Goal: Task Accomplishment & Management: Complete application form

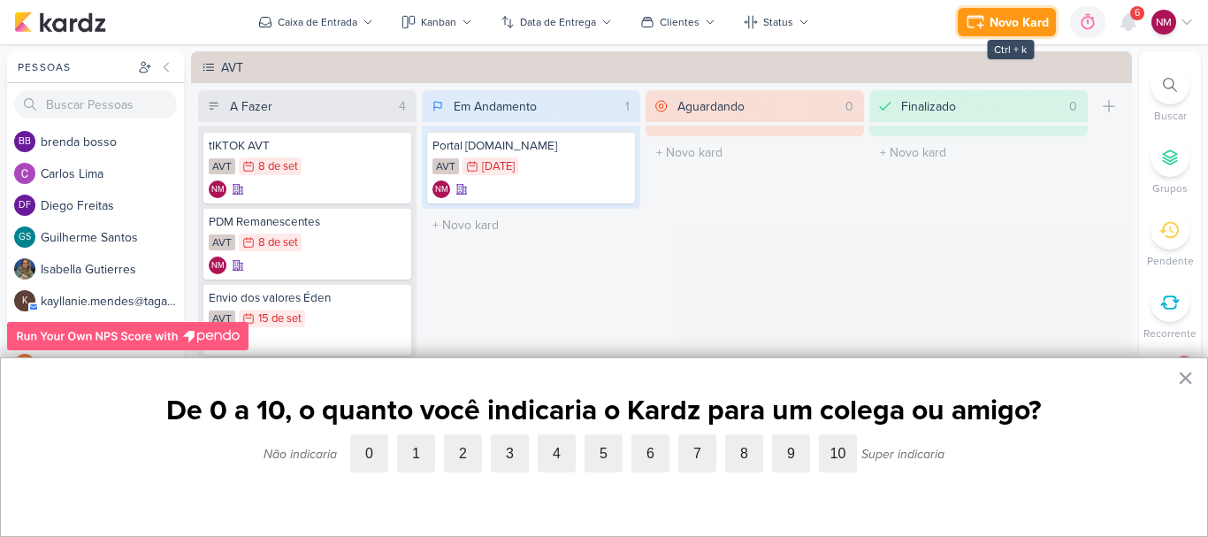
click at [1013, 17] on div "Novo Kard" at bounding box center [1018, 22] width 59 height 19
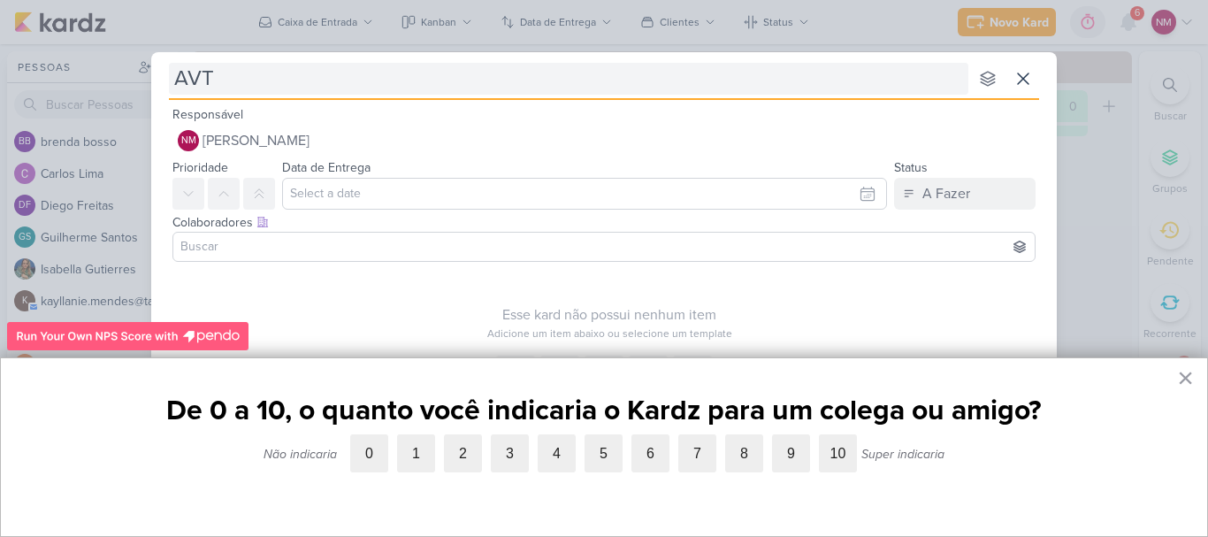
type input "AVT -"
type input "AVT - R"
type input "AVT -"
type input "AVT - Verba"
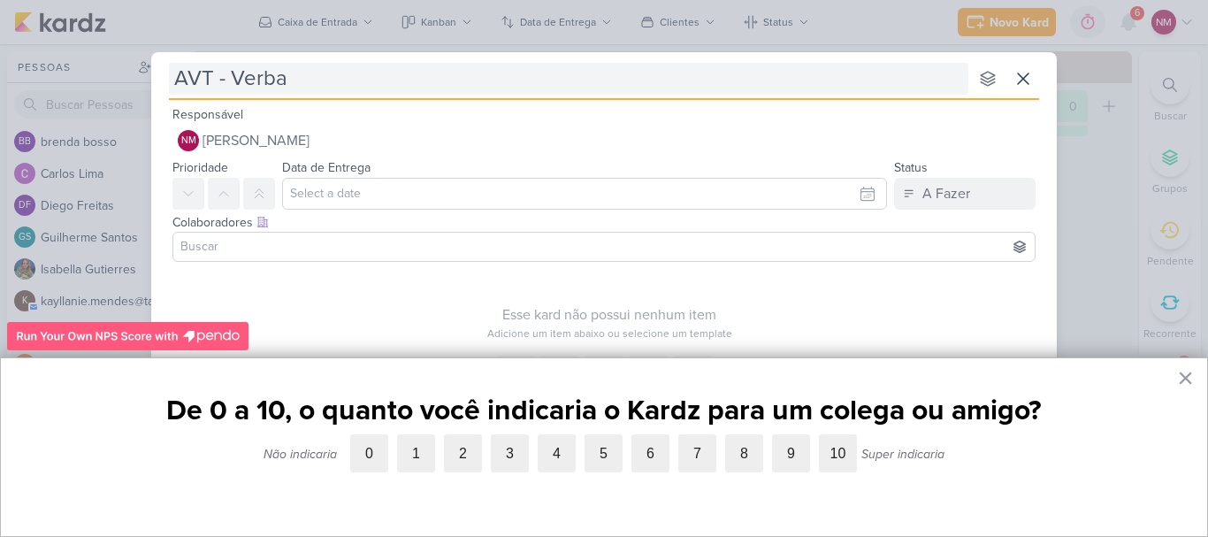
type input "AVT - Verba r"
type input "AVT - Verba rem"
type input "AVT - Verba remanescen"
type input "AVT - Verba remanescet"
type input "AVT - Verba remanescentes"
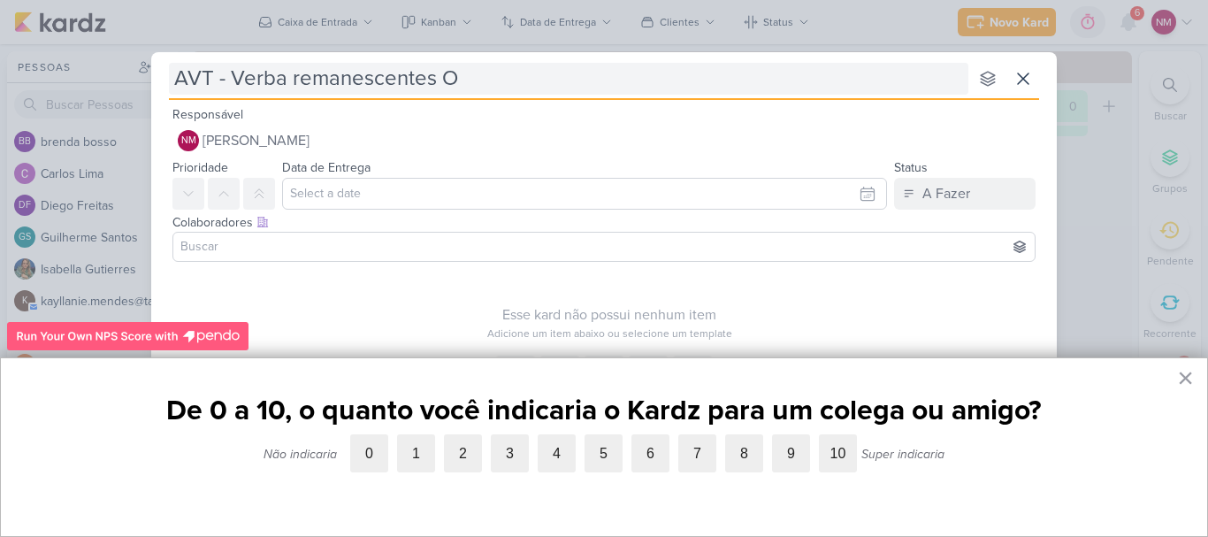
type input "AVT - Verba remanescentes Ou"
type input "AVT - Verba remanescentes Outub"
type input "AVT - Verba remanescentes Outubro"
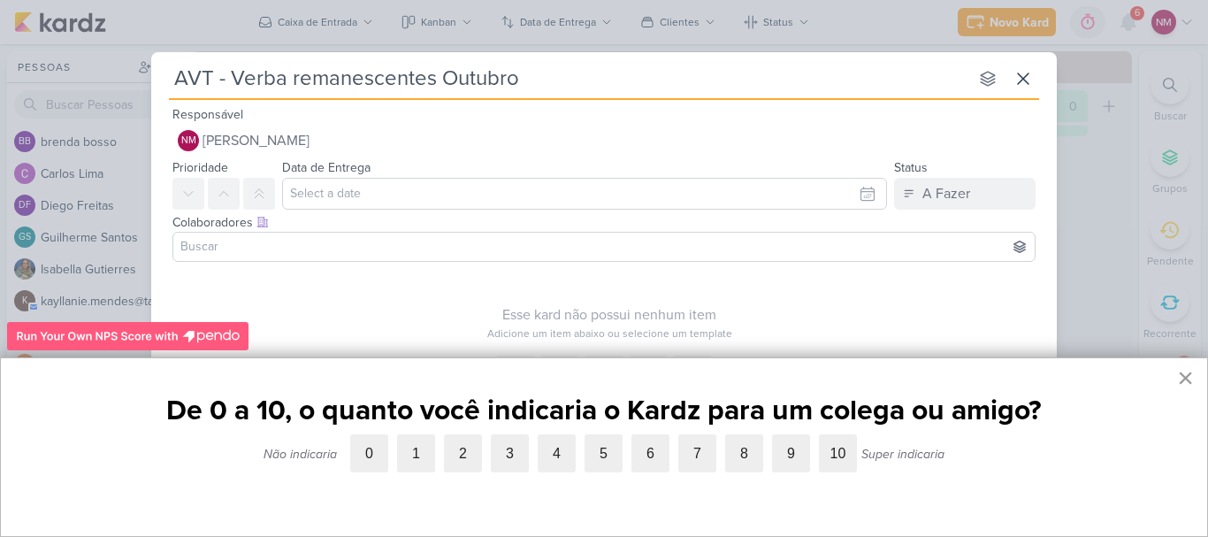
type input "AVT - Verba remanescentes Outubro"
click at [1186, 371] on button "×" at bounding box center [1185, 377] width 17 height 28
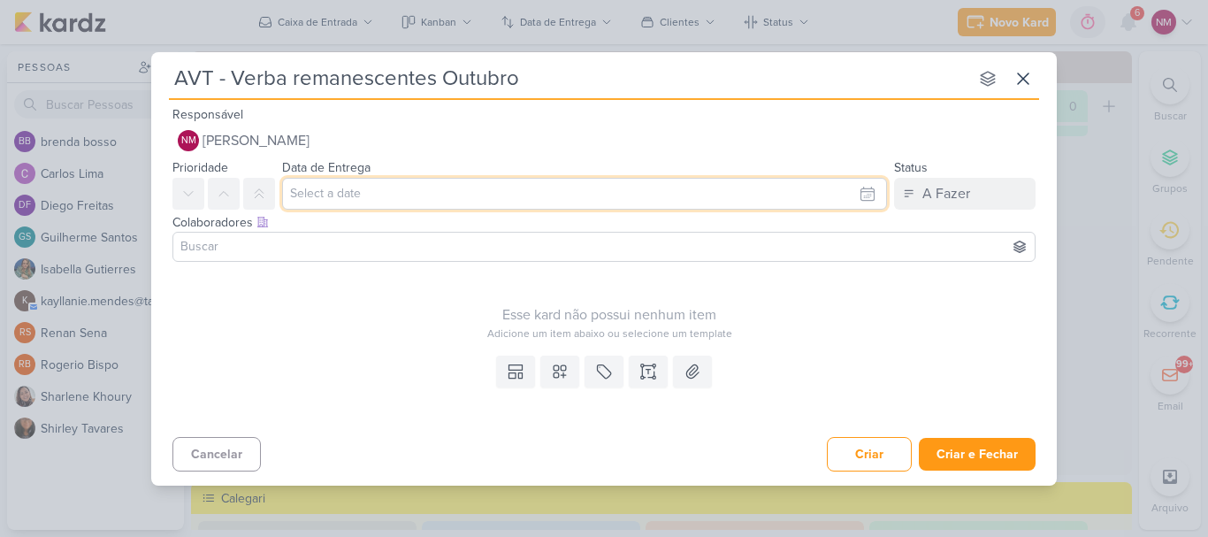
click at [507, 196] on input "text" at bounding box center [584, 194] width 605 height 32
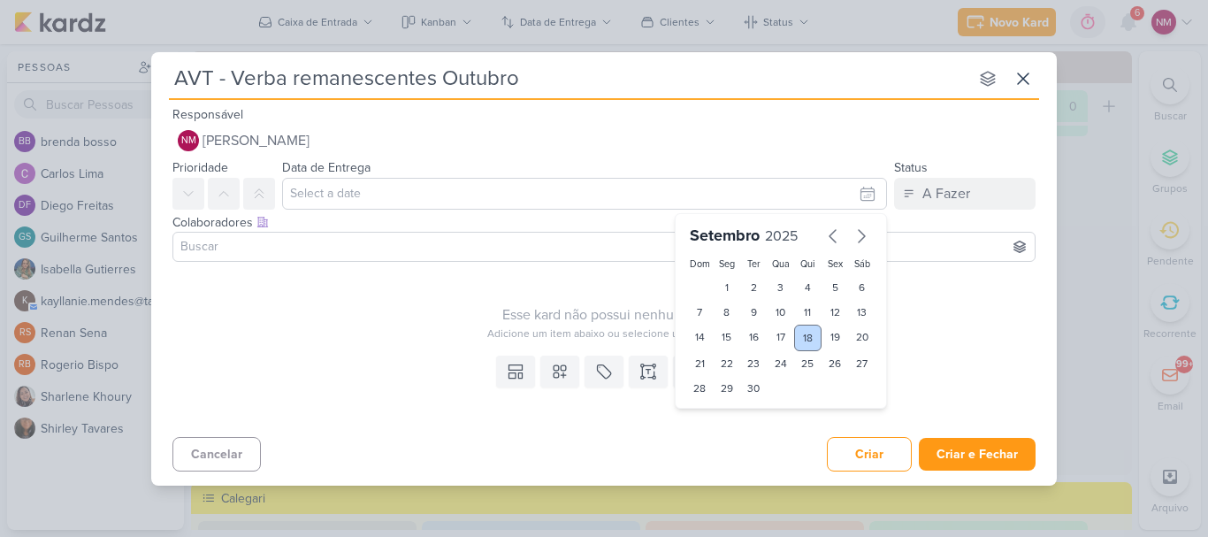
click at [811, 335] on div "18" at bounding box center [807, 337] width 27 height 27
type input "[DATE] 23:59"
click at [435, 267] on div "Colaboradores Este kard pode ser visível a usuários da sua organização Este kar…" at bounding box center [603, 239] width 905 height 59
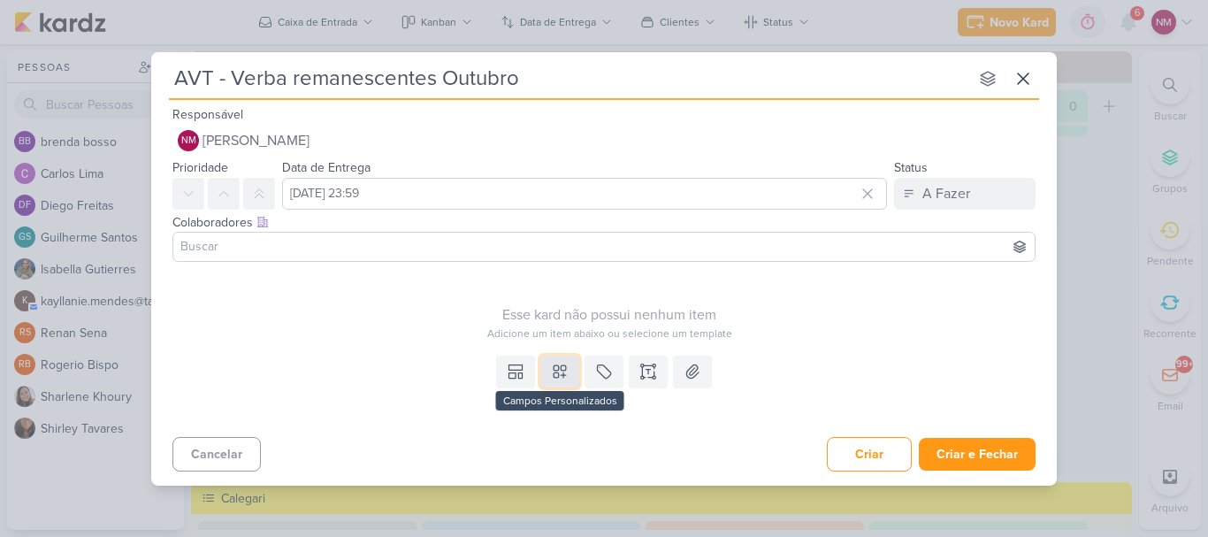
click at [563, 370] on icon at bounding box center [559, 371] width 12 height 12
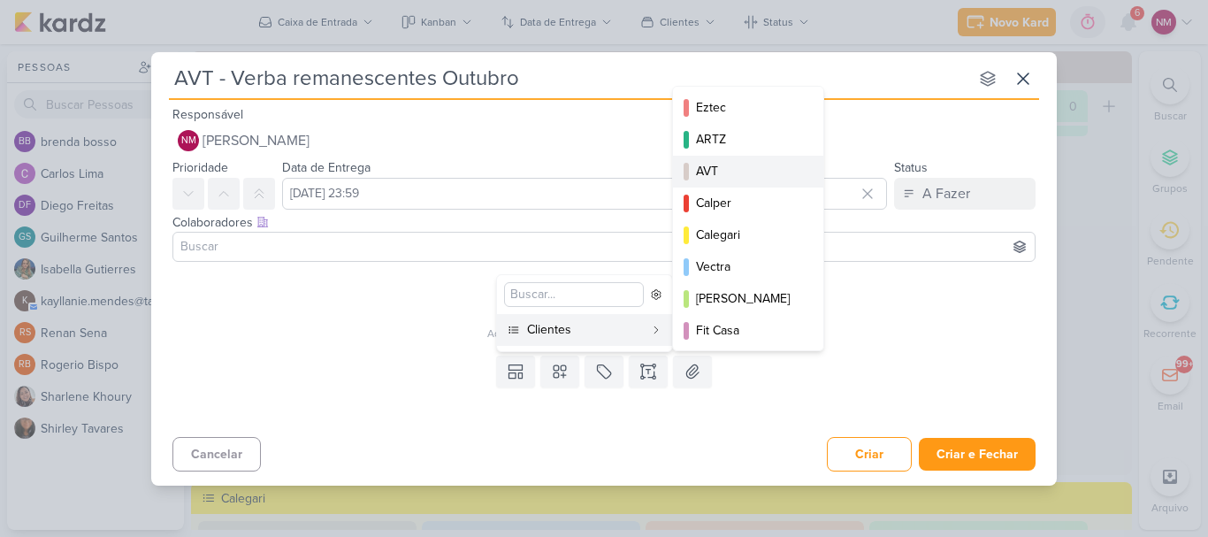
click at [762, 175] on div "AVT" at bounding box center [749, 171] width 106 height 19
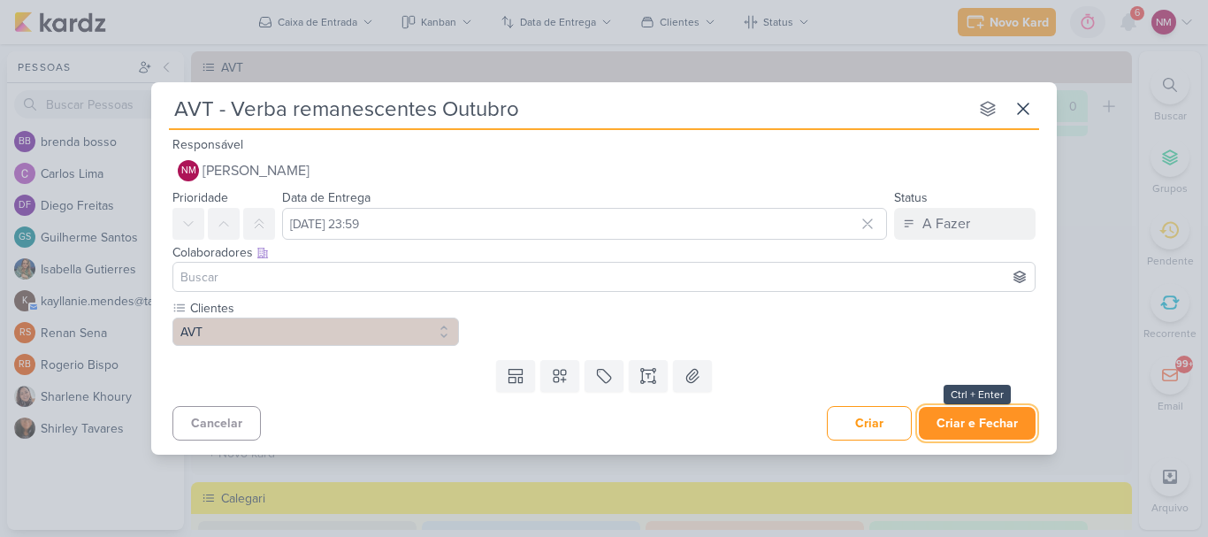
click at [1000, 436] on button "Criar e Fechar" at bounding box center [976, 423] width 117 height 33
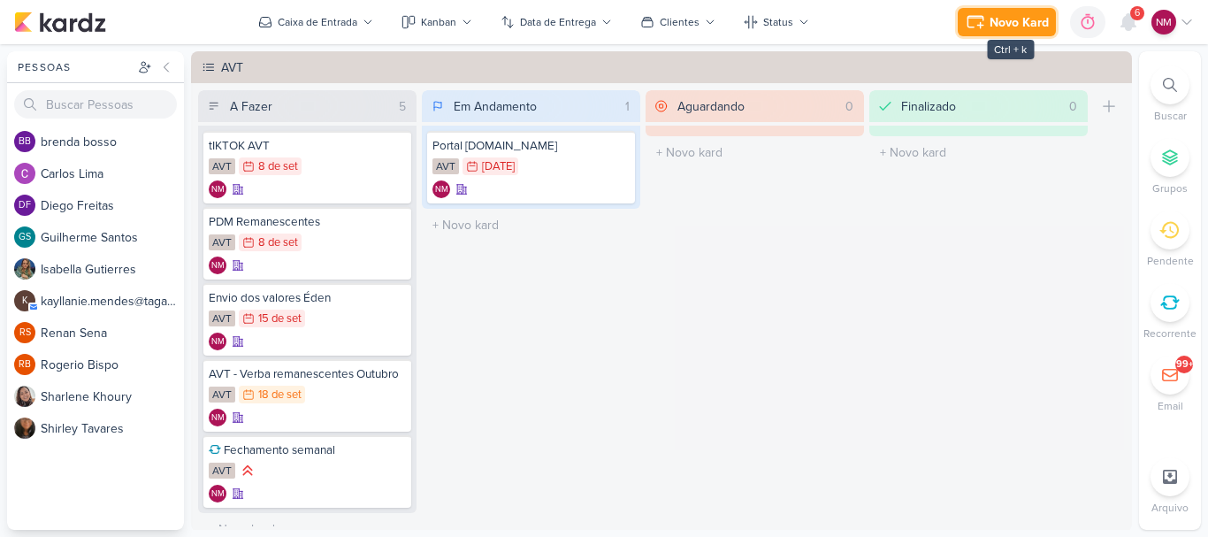
click at [1009, 18] on div "Novo Kard" at bounding box center [1018, 22] width 59 height 19
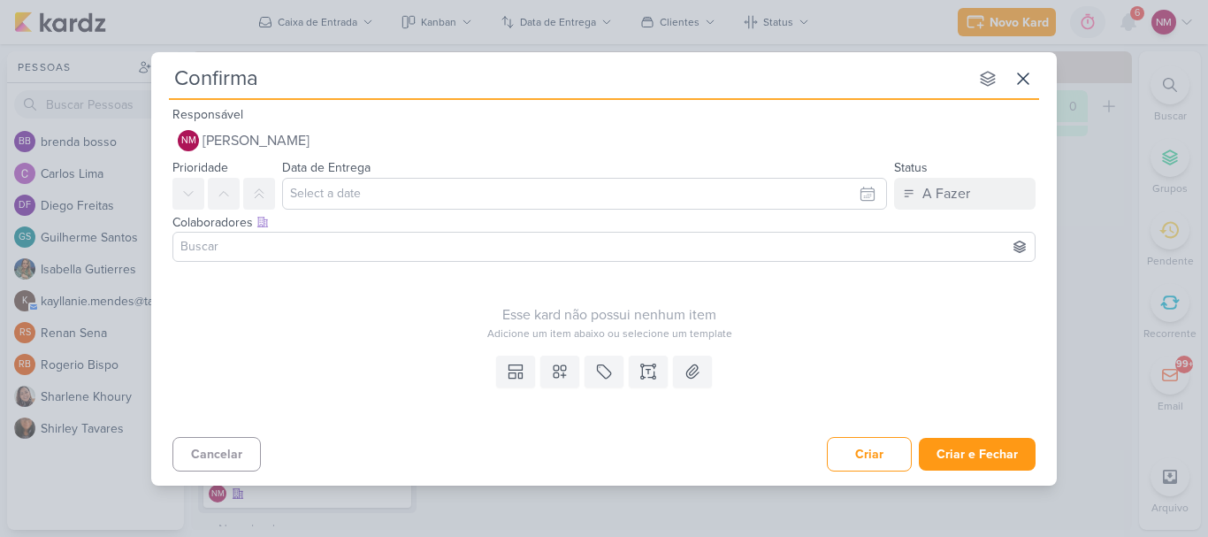
type input "Confirmar"
type input "Confirmar campanha a"
type input "Confirmar campanha alto"
type input "Confirmar campanha alto padrã"
type input "Confirmar campanha alto padrão"
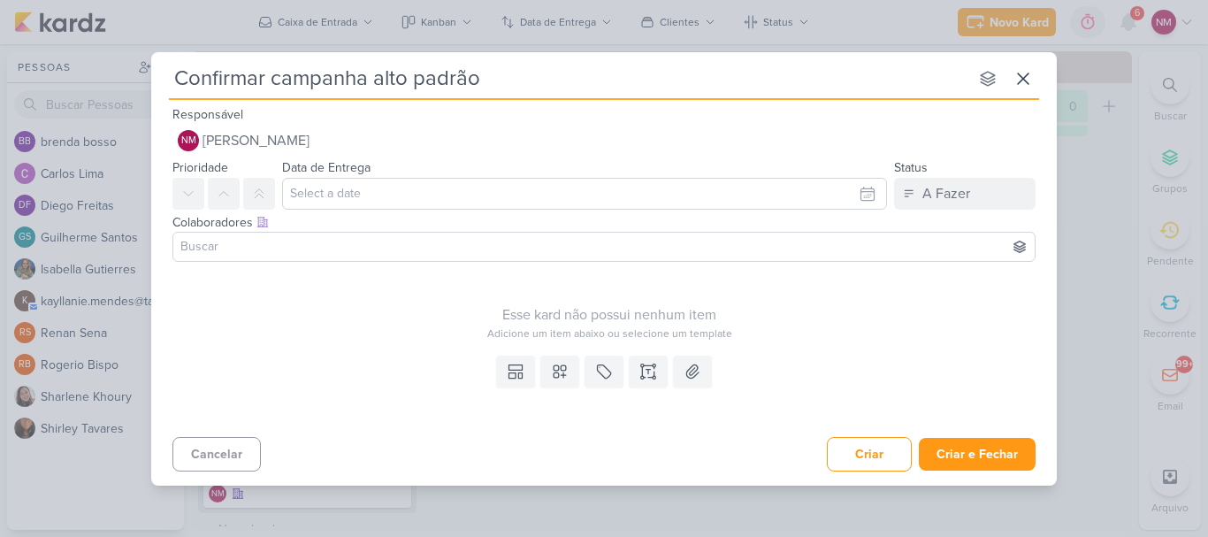
type input "Confirmar campanha alto padrão"
click at [677, 190] on input "text" at bounding box center [584, 194] width 605 height 32
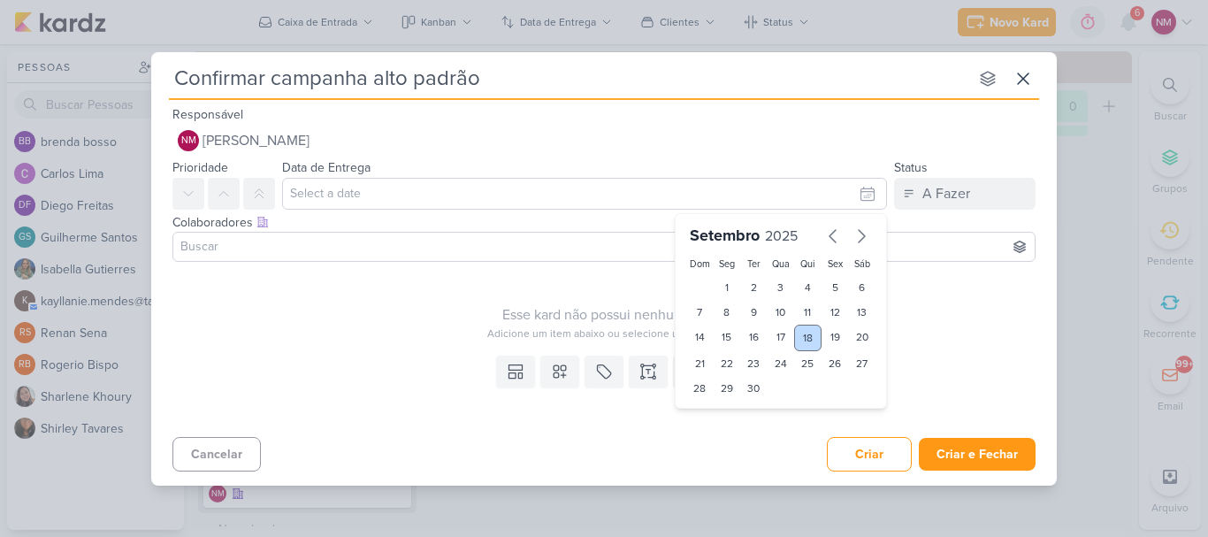
click at [814, 338] on div "18" at bounding box center [807, 337] width 27 height 27
type input "[DATE] 23:59"
click at [452, 311] on div "Esse kard não possui nenhum item" at bounding box center [608, 314] width 873 height 21
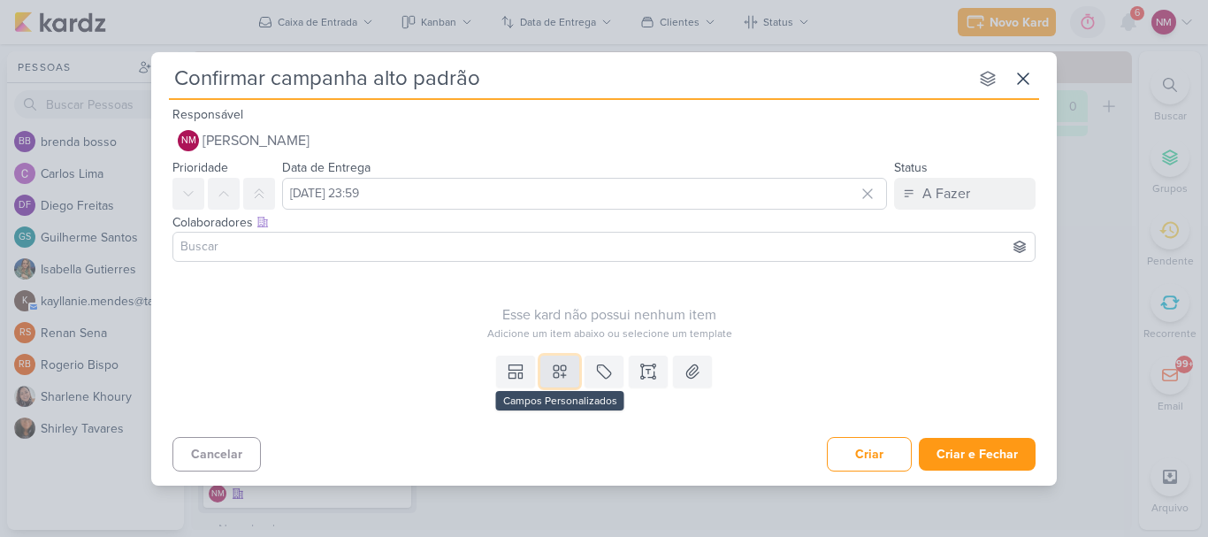
click at [564, 363] on icon at bounding box center [560, 371] width 18 height 18
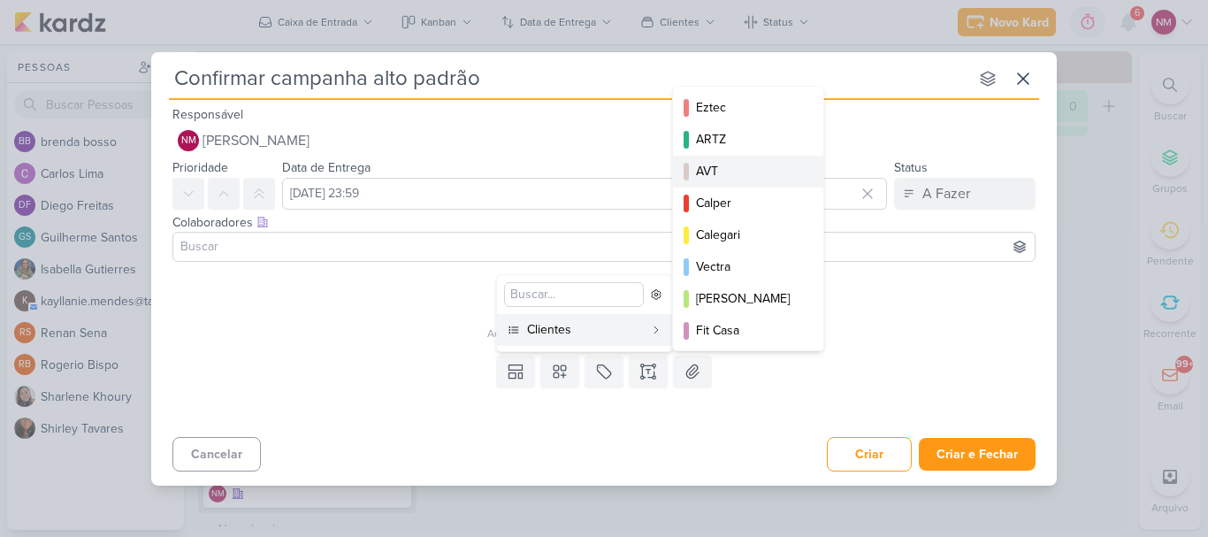
click at [768, 165] on div "AVT" at bounding box center [749, 171] width 106 height 19
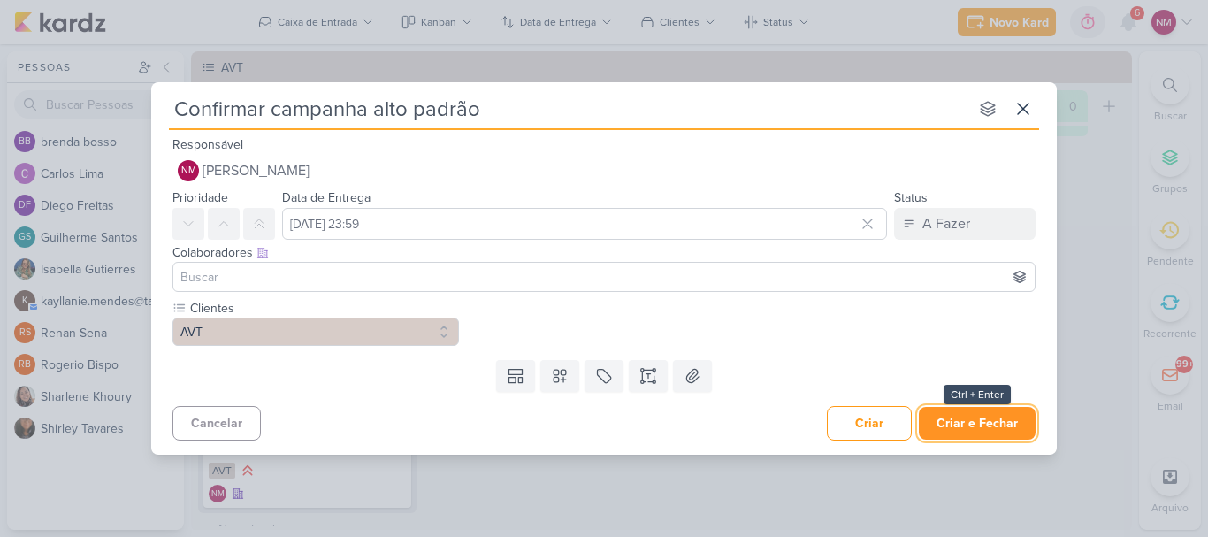
click at [993, 430] on button "Criar e Fechar" at bounding box center [976, 423] width 117 height 33
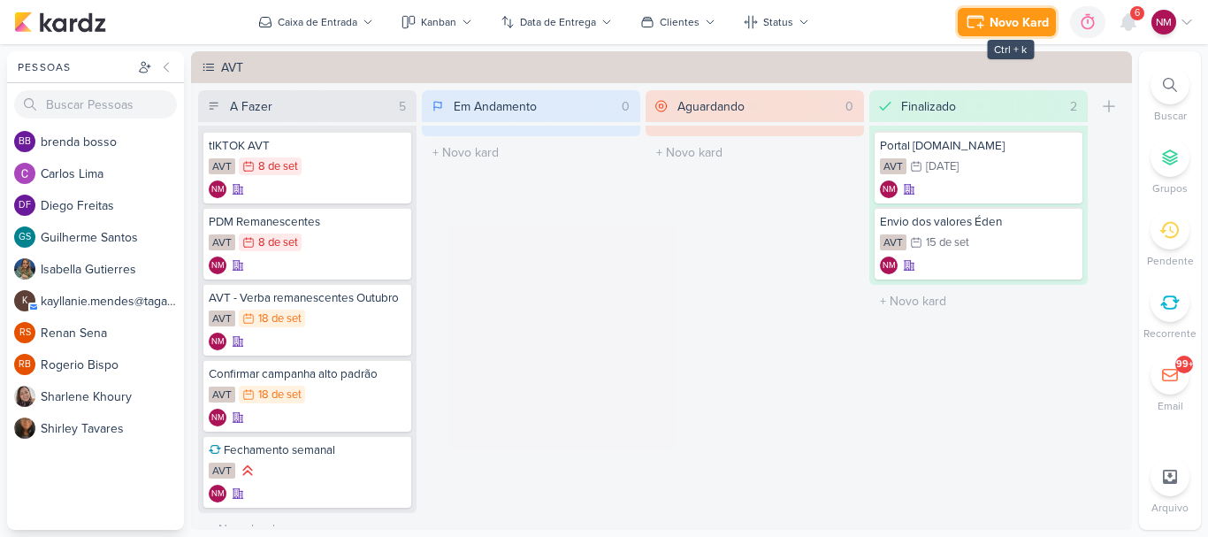
click at [988, 23] on button "Novo Kard" at bounding box center [1006, 22] width 98 height 28
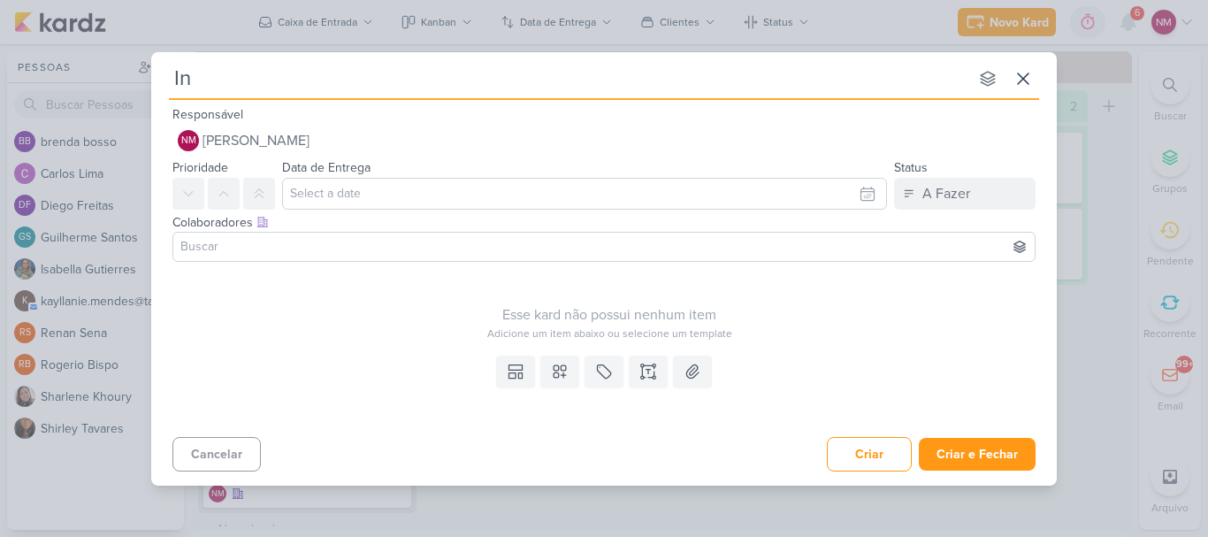
type input "Int"
type input "Integração tintim"
type input "Integração tintim - al"
type input "Integração tintim - alto padrão"
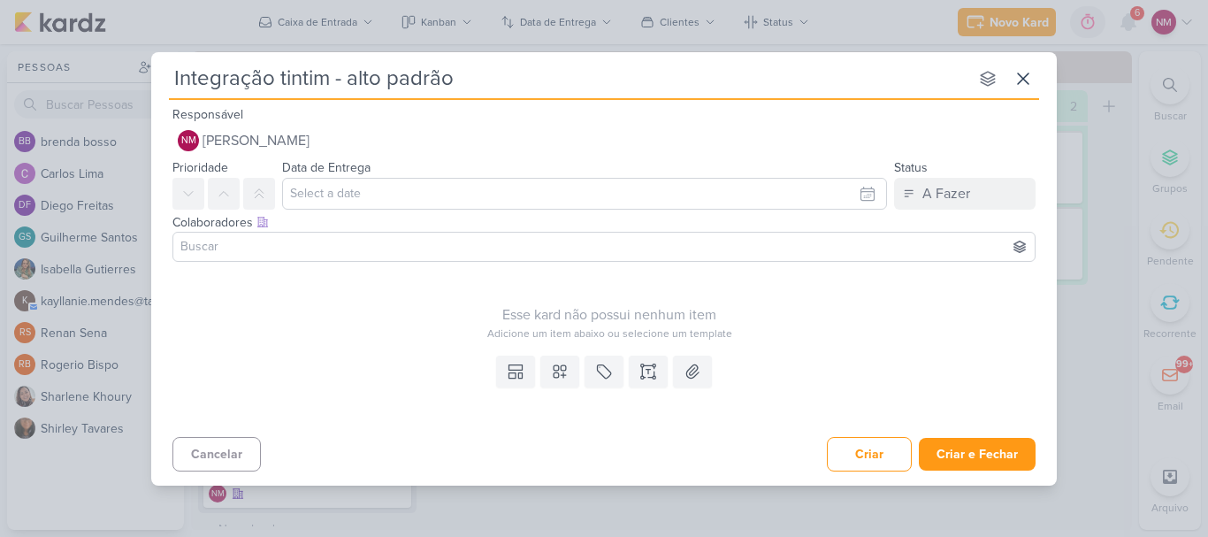
type input "Integração tintim - alto padrão"
click at [446, 201] on input "text" at bounding box center [584, 194] width 605 height 32
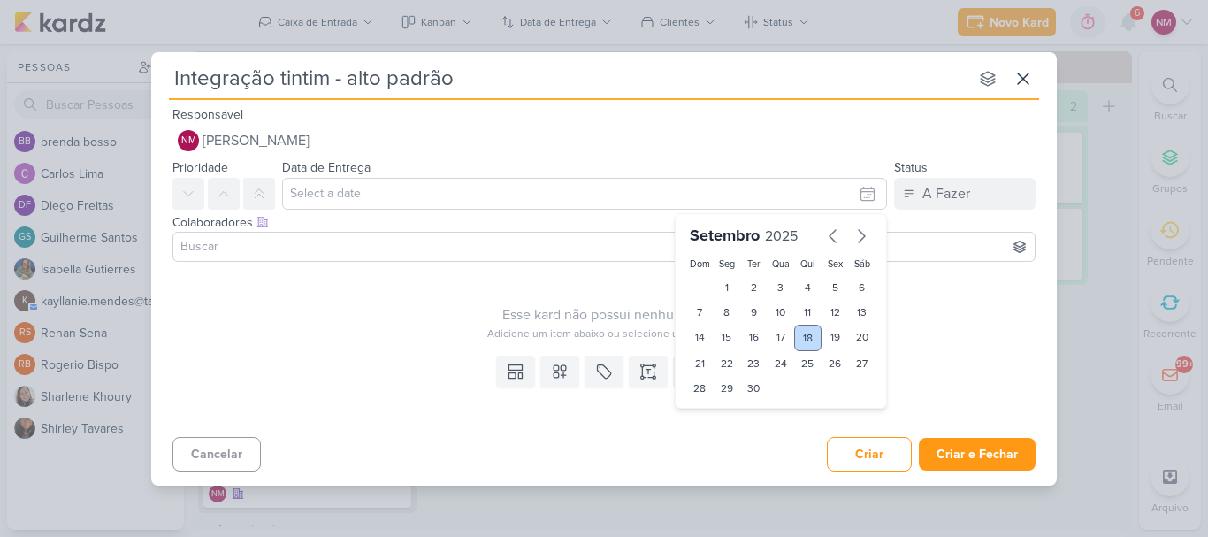
click at [811, 347] on div "18" at bounding box center [807, 337] width 27 height 27
type input "[DATE] 23:59"
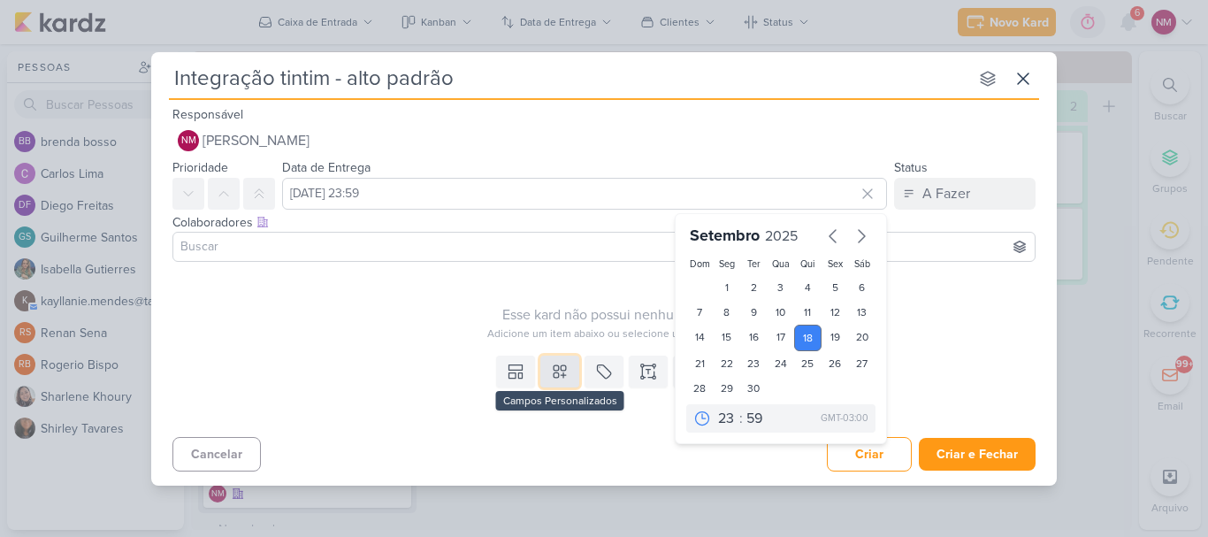
click at [553, 369] on icon at bounding box center [559, 371] width 12 height 12
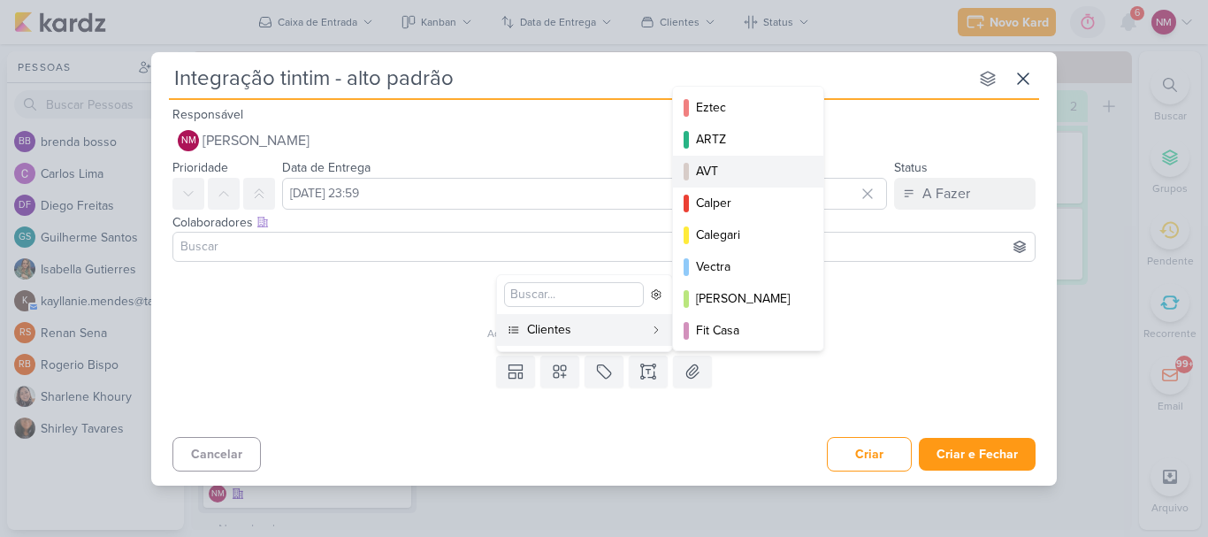
click at [764, 164] on div "AVT" at bounding box center [749, 171] width 106 height 19
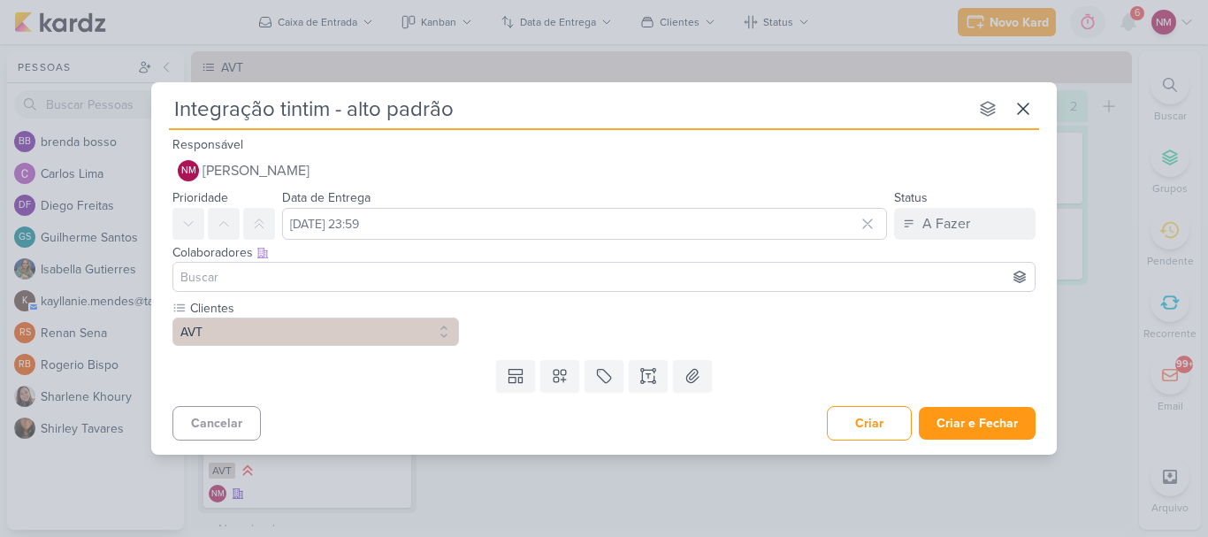
click at [985, 439] on div "Criar Criar e Fechar Ctrl + Enter" at bounding box center [931, 423] width 209 height 34
click at [995, 422] on button "Criar e Fechar" at bounding box center [976, 423] width 117 height 33
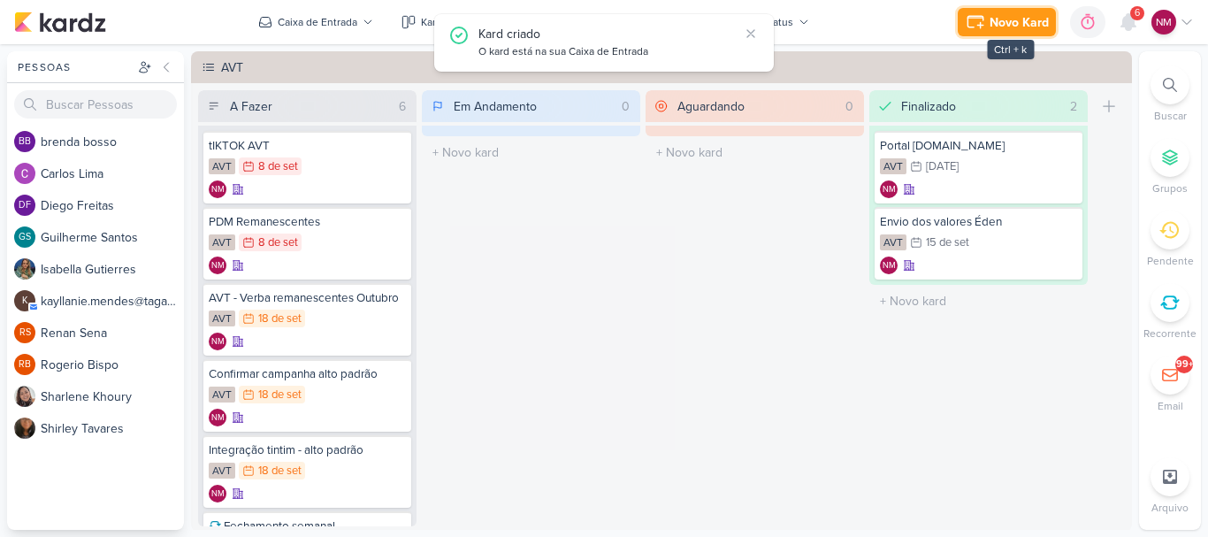
click at [983, 35] on button "Novo Kard" at bounding box center [1006, 22] width 98 height 28
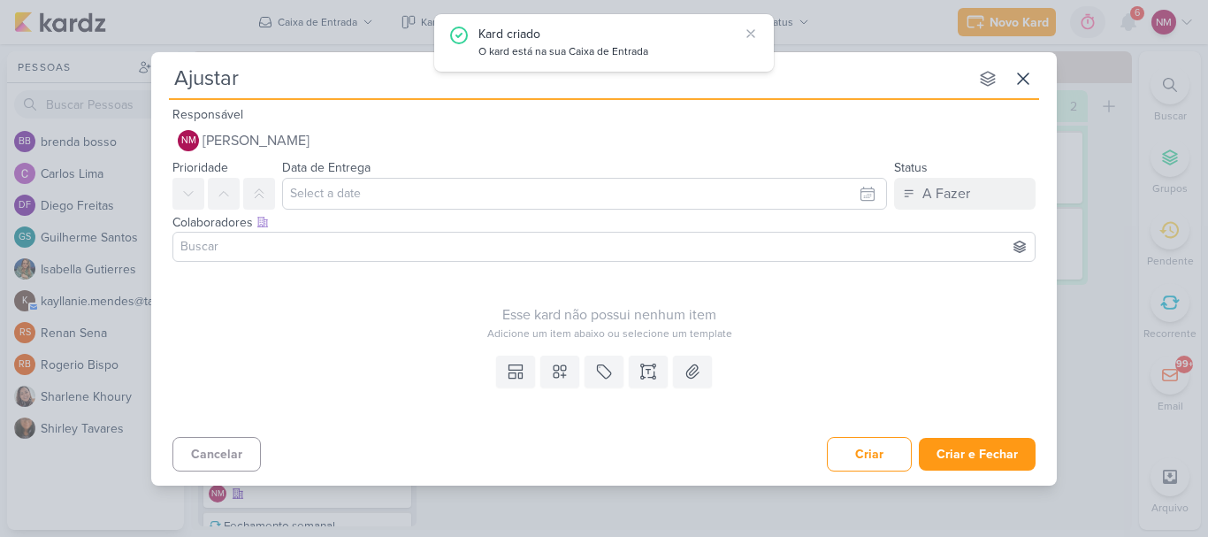
type input "Ajustar"
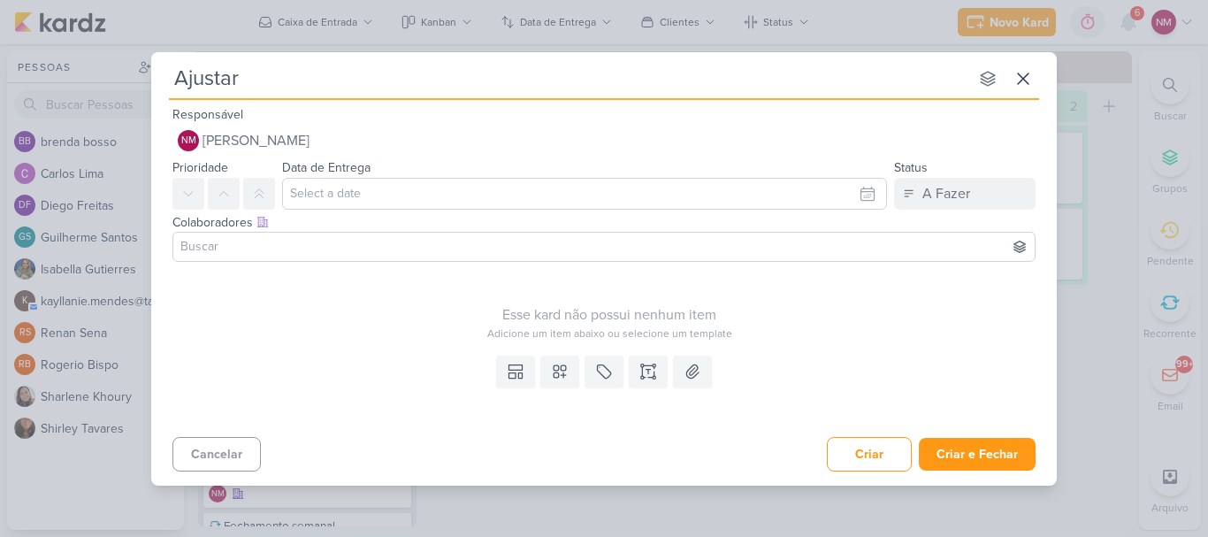
type input "Ajustar p"
type input "Ajustar"
type input "Ajustar v"
type input "Ajustar verba semana"
type input "Ajustar verba semana Outubro É"
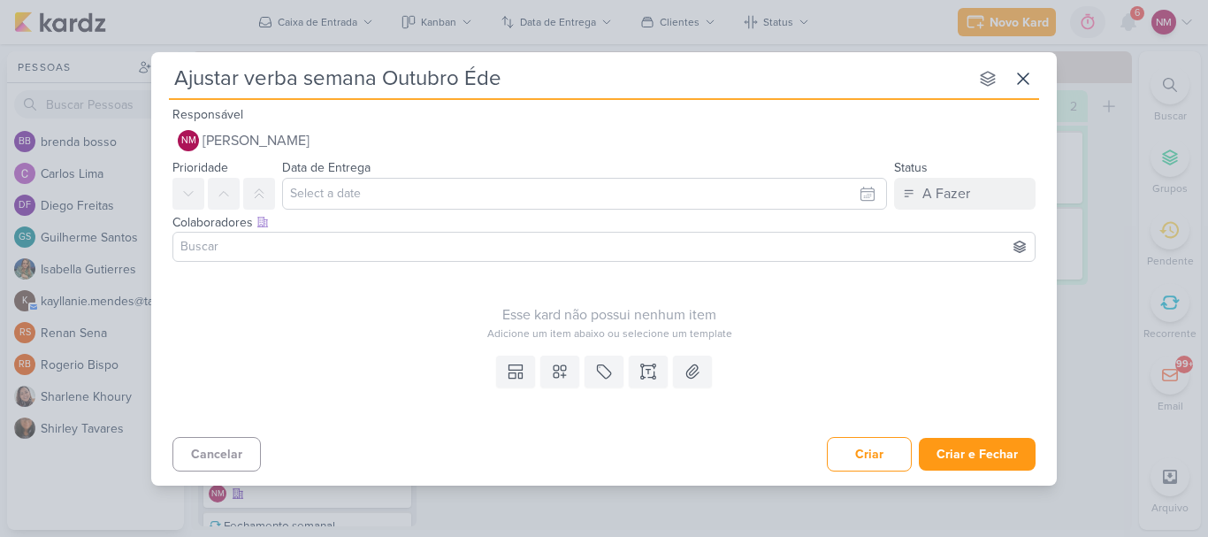
type input "Ajustar verba semana Outubro Éden"
click at [686, 202] on input "text" at bounding box center [584, 194] width 605 height 32
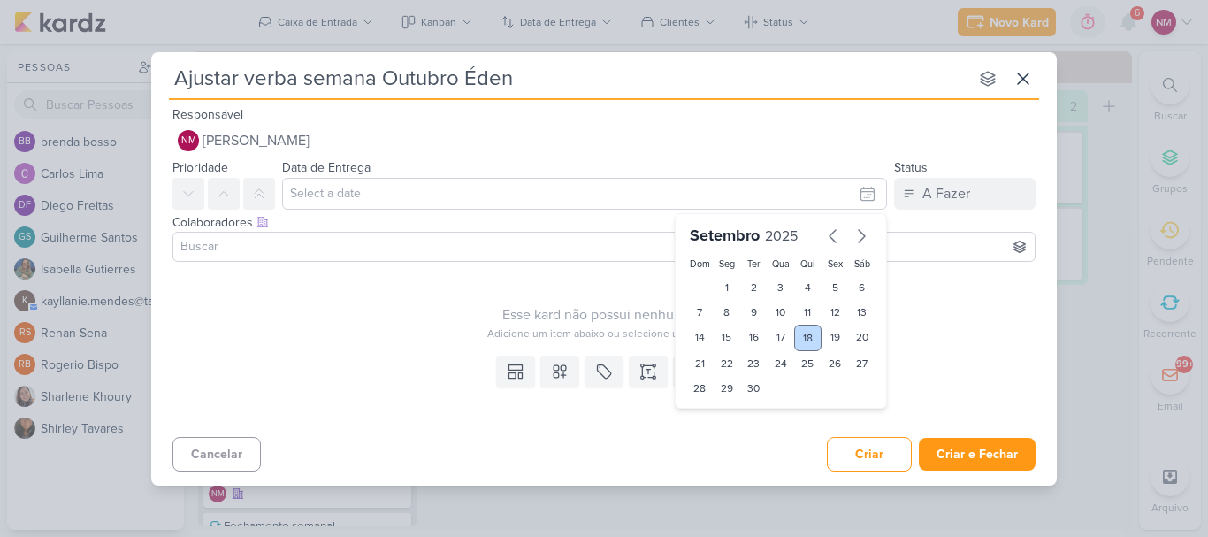
click at [805, 346] on div "18" at bounding box center [807, 337] width 27 height 27
type input "[DATE] 23:59"
click at [328, 323] on div "Esse kard não possui nenhum item" at bounding box center [608, 314] width 873 height 21
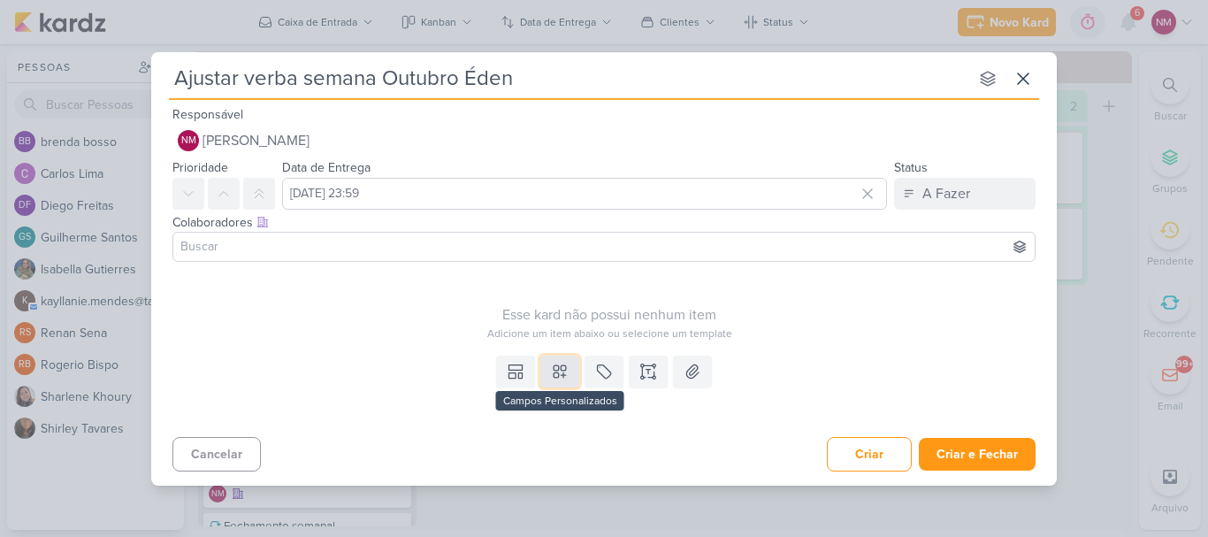
click at [546, 379] on button at bounding box center [559, 371] width 39 height 32
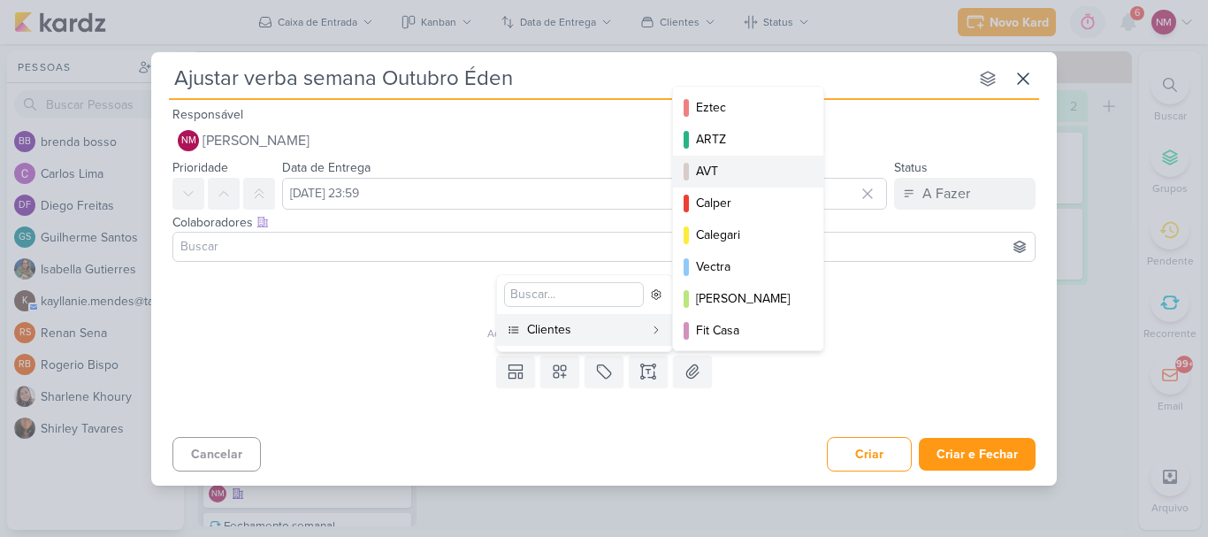
click at [781, 174] on div "AVT" at bounding box center [749, 171] width 106 height 19
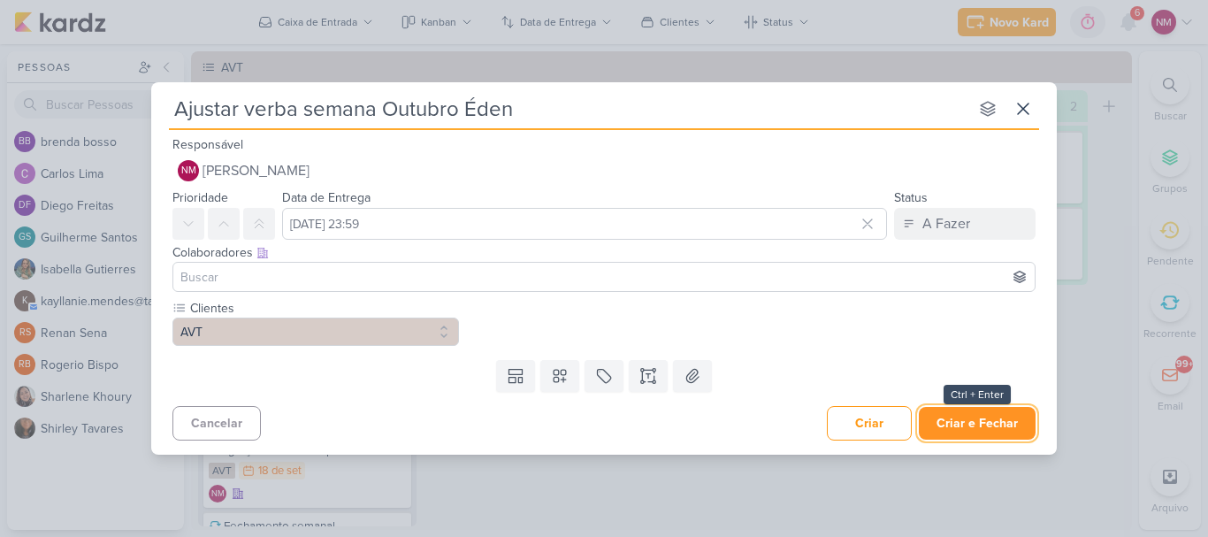
click at [983, 435] on button "Criar e Fechar" at bounding box center [976, 423] width 117 height 33
